Goal: Information Seeking & Learning: Check status

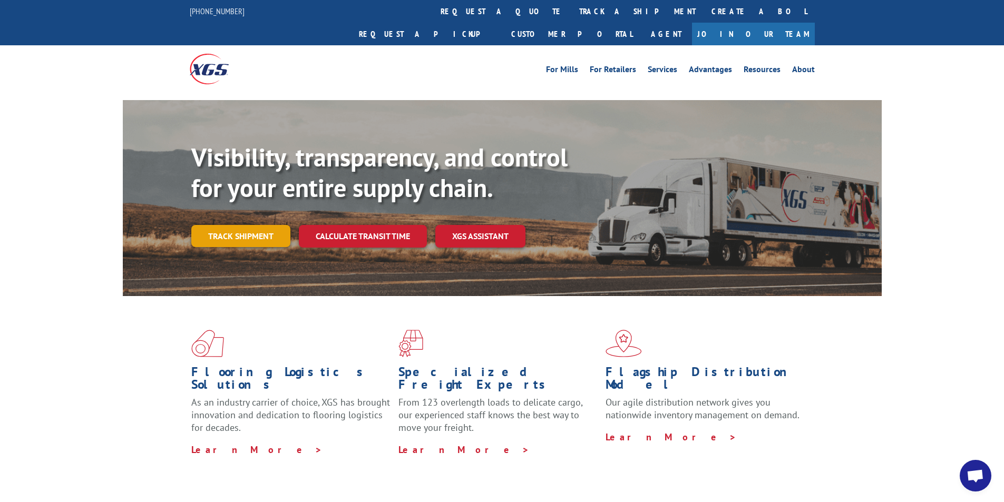
click at [245, 225] on link "Track shipment" at bounding box center [240, 236] width 99 height 22
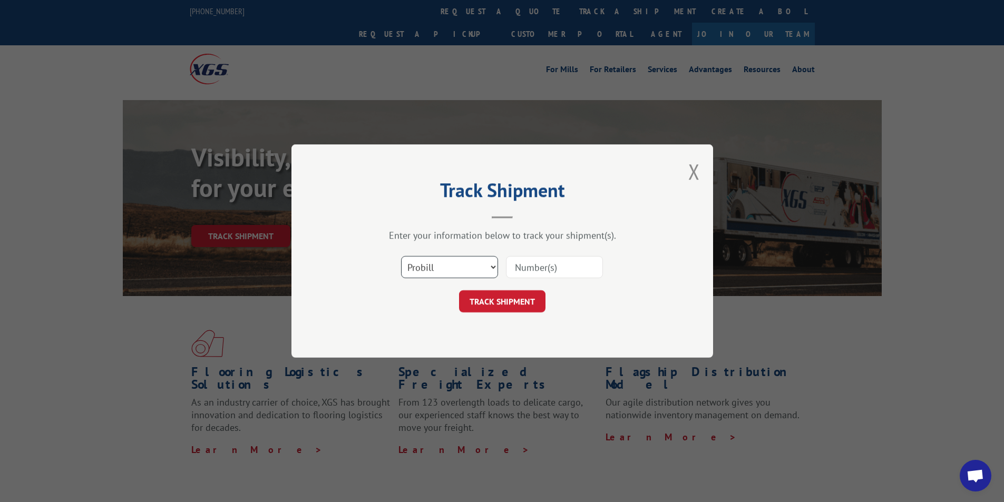
click at [492, 265] on select "Select category... Probill BOL PO" at bounding box center [449, 267] width 97 height 22
select select "bol"
click at [401, 256] on select "Select category... Probill BOL PO" at bounding box center [449, 267] width 97 height 22
click at [537, 269] on input at bounding box center [554, 267] width 97 height 22
type input "5327774"
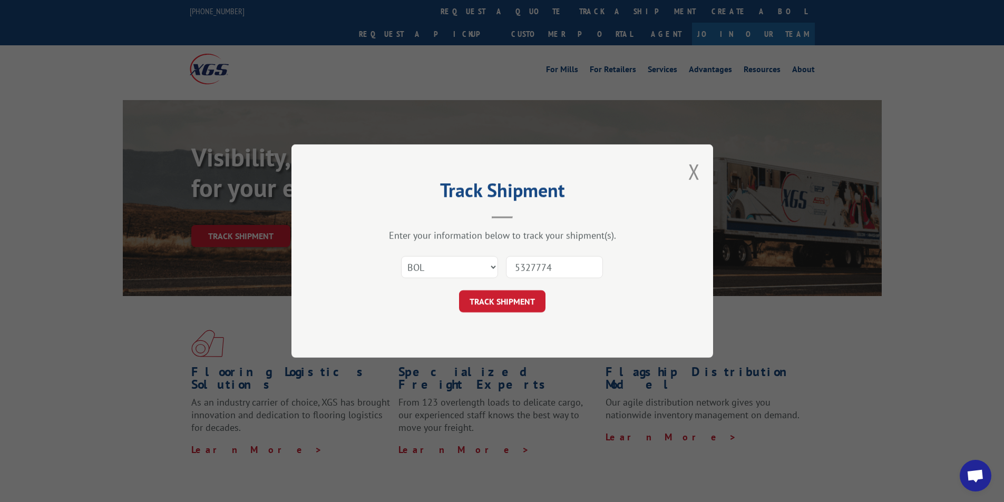
click button "TRACK SHIPMENT" at bounding box center [502, 302] width 86 height 22
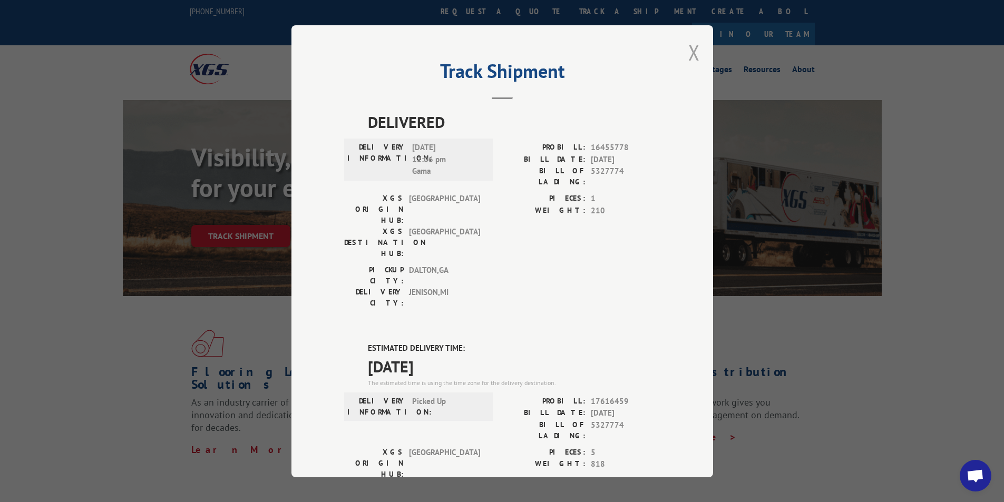
click at [690, 48] on button "Close modal" at bounding box center [695, 52] width 12 height 28
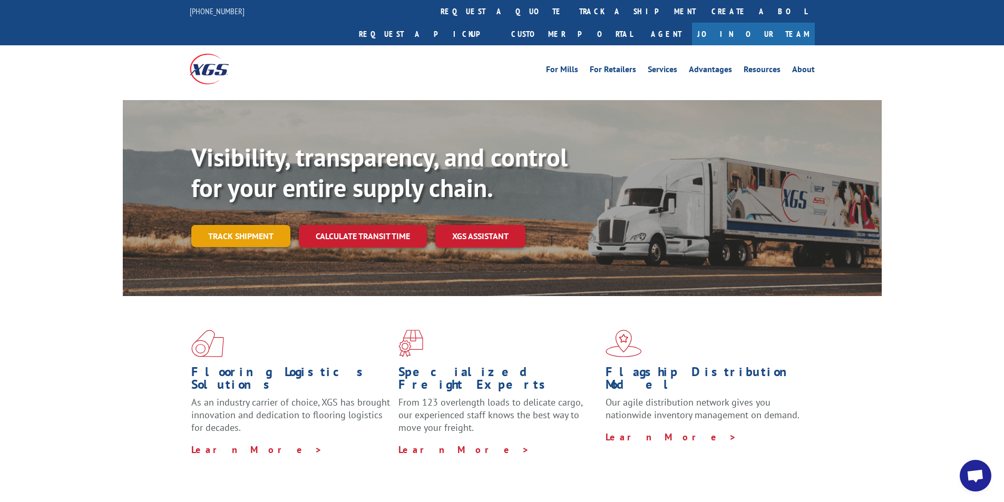
click at [248, 225] on link "Track shipment" at bounding box center [240, 236] width 99 height 22
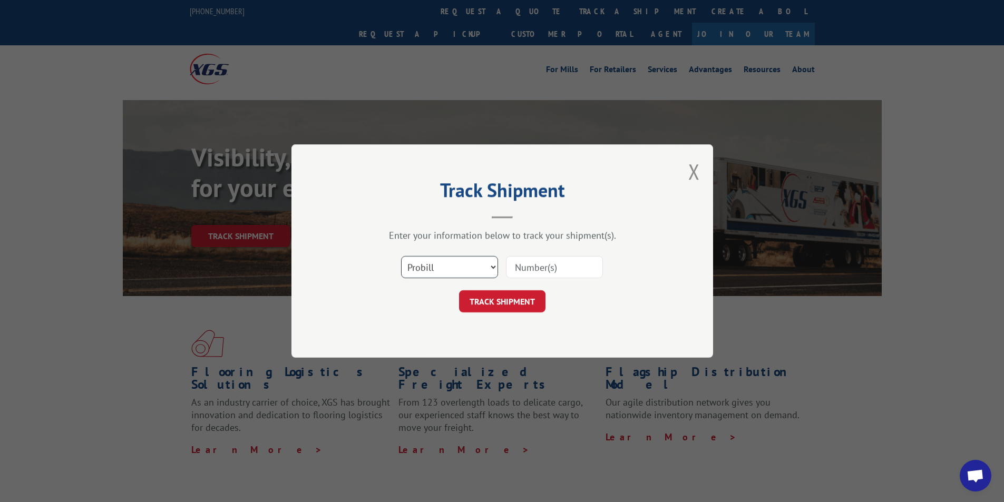
click at [476, 264] on select "Select category... Probill BOL PO" at bounding box center [449, 267] width 97 height 22
select select "bol"
click at [401, 256] on select "Select category... Probill BOL PO" at bounding box center [449, 267] width 97 height 22
click at [557, 265] on input at bounding box center [554, 267] width 97 height 22
type input "5286177"
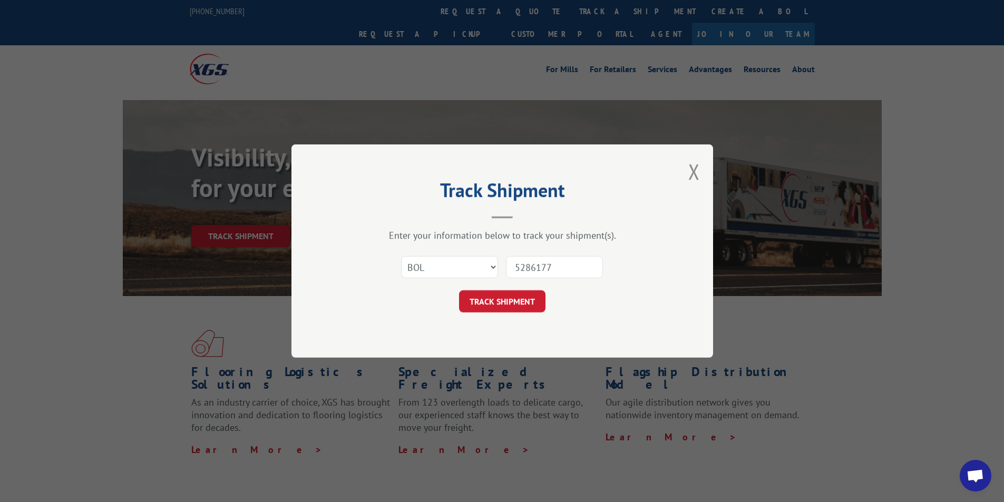
click button "TRACK SHIPMENT" at bounding box center [502, 302] width 86 height 22
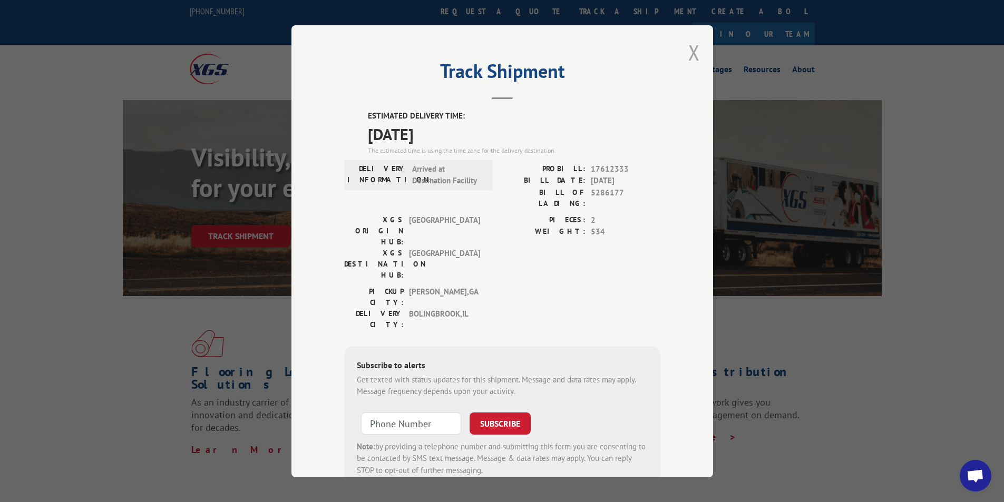
click at [692, 52] on button "Close modal" at bounding box center [695, 52] width 12 height 28
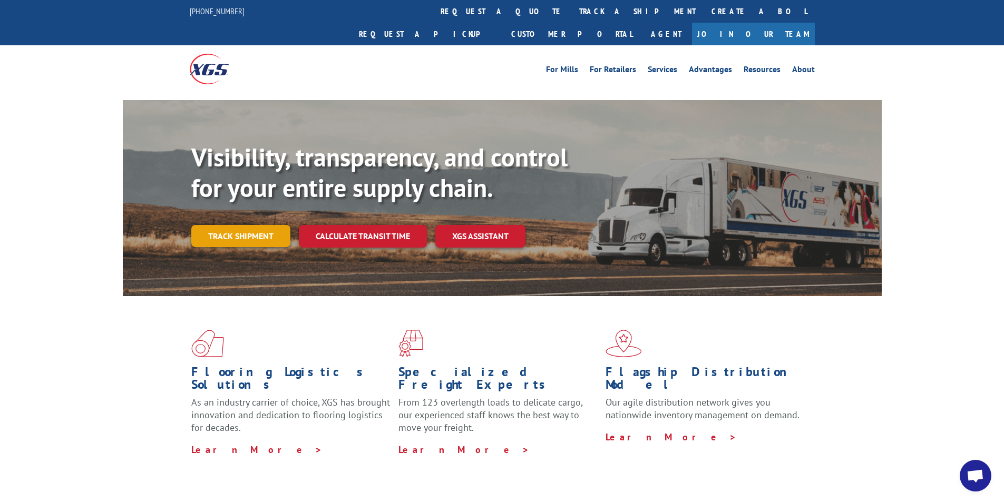
click at [222, 225] on link "Track shipment" at bounding box center [240, 236] width 99 height 22
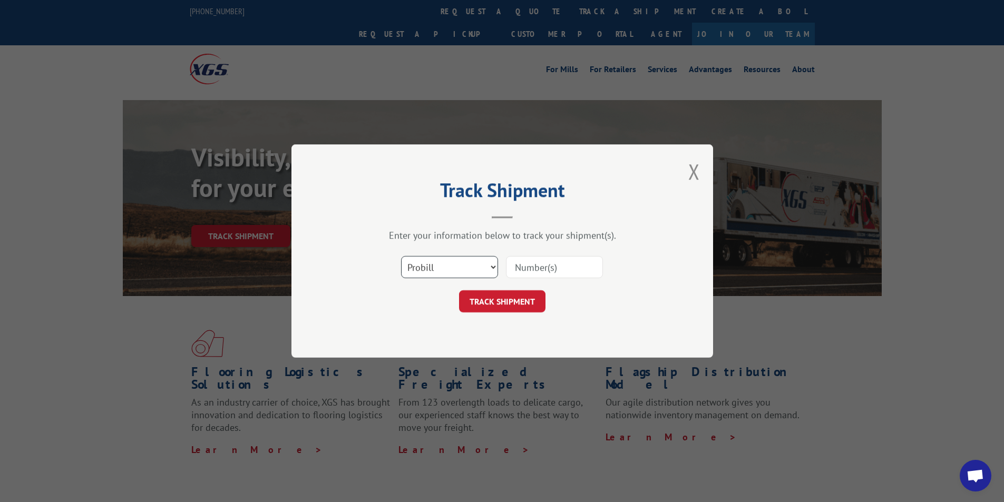
click at [454, 267] on select "Select category... Probill BOL PO" at bounding box center [449, 267] width 97 height 22
select select "bol"
click at [401, 256] on select "Select category... Probill BOL PO" at bounding box center [449, 267] width 97 height 22
click at [554, 264] on input at bounding box center [554, 267] width 97 height 22
type input "5303068"
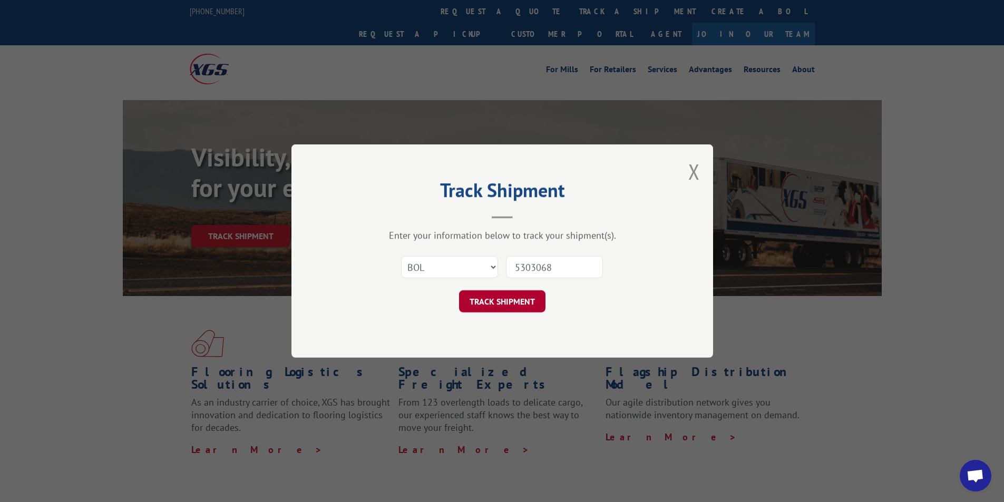
click at [496, 297] on button "TRACK SHIPMENT" at bounding box center [502, 302] width 86 height 22
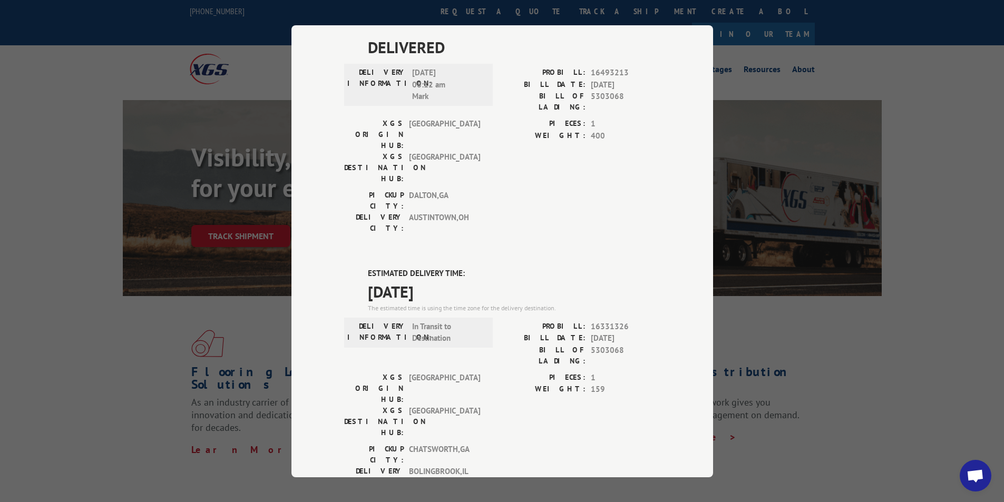
scroll to position [94, 0]
